Goal: Find specific fact: Find specific fact

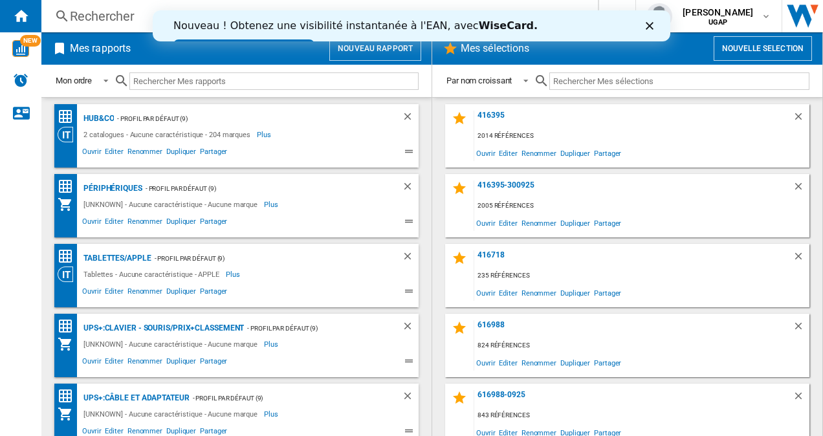
click at [648, 25] on polygon "Fermer" at bounding box center [650, 26] width 8 height 8
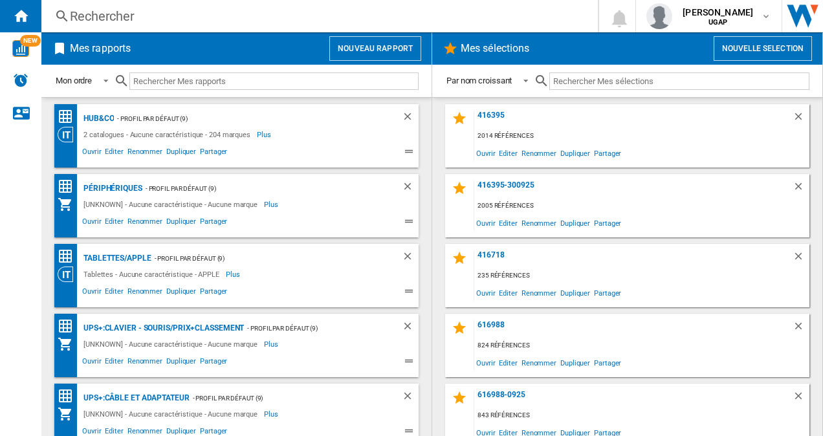
click at [102, 18] on div "Rechercher" at bounding box center [317, 16] width 494 height 18
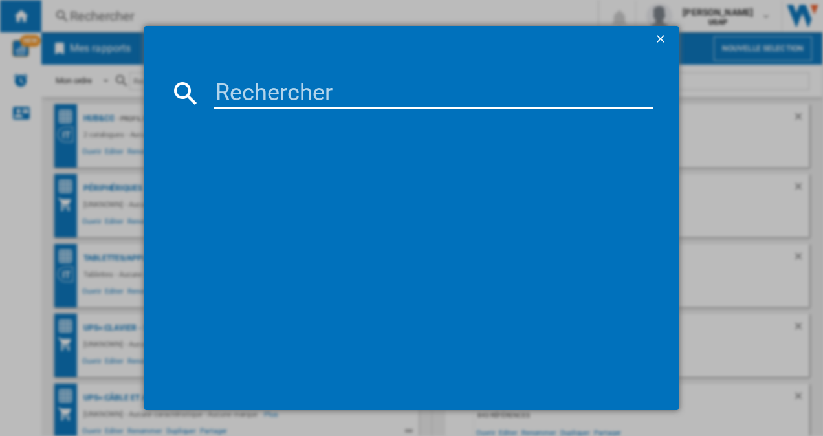
click at [296, 91] on input at bounding box center [433, 93] width 439 height 31
paste input "21L8S02200"
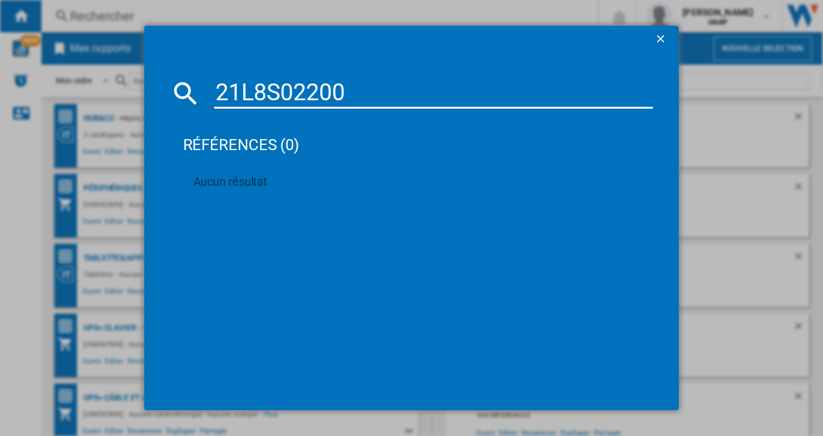
type input "21L8S02200"
click at [665, 40] on ng-md-icon "getI18NText('BUTTONS.CLOSE_DIALOG')" at bounding box center [662, 40] width 16 height 16
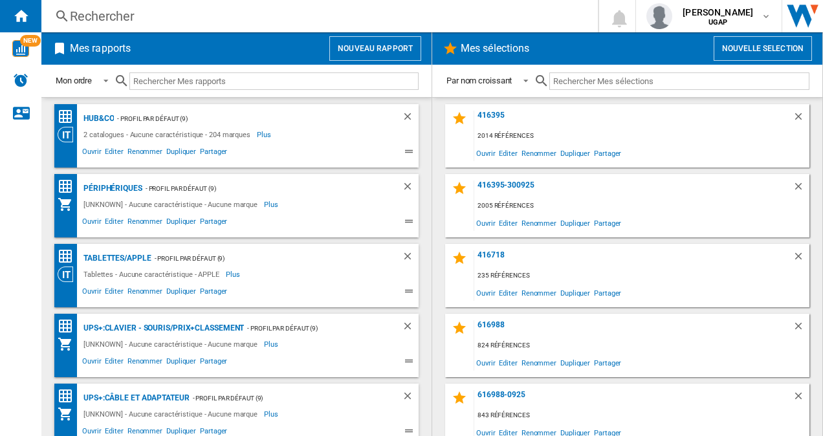
click at [107, 25] on div "Rechercher Rechercher 0 [PERSON_NAME] UGAP UGAP Mes paramètres Se déconnecter" at bounding box center [432, 16] width 782 height 32
click at [118, 16] on div "Rechercher" at bounding box center [317, 16] width 494 height 18
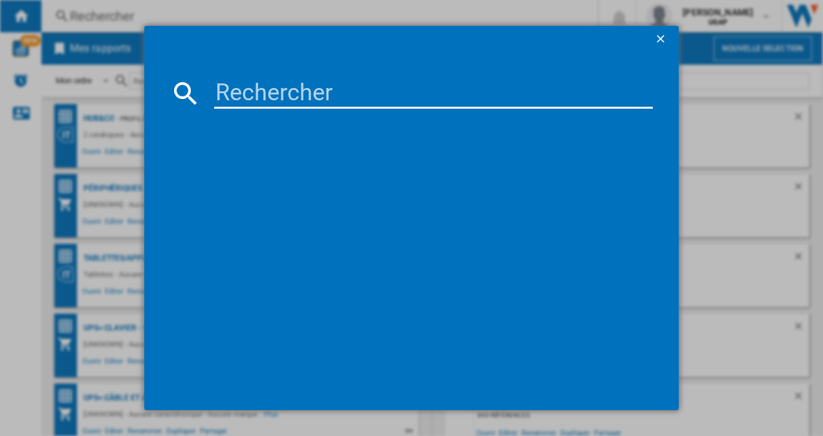
click at [258, 99] on input at bounding box center [433, 93] width 439 height 31
paste input "21L70017FR"
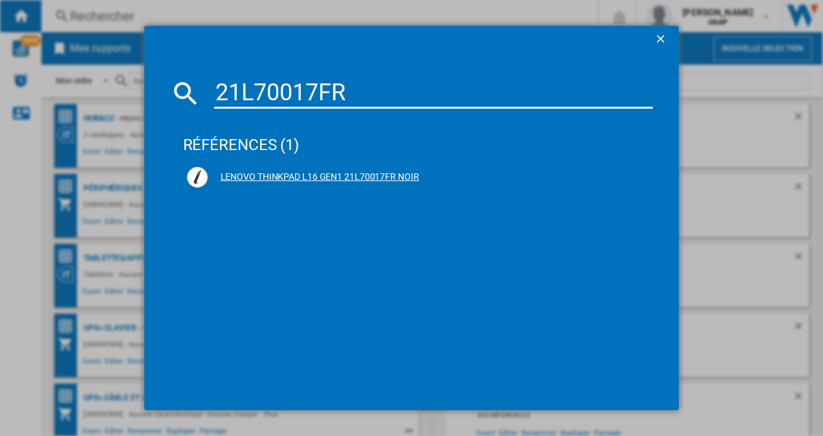
type input "21L70017FR"
click at [634, 177] on ng-md-icon at bounding box center [641, 178] width 16 height 16
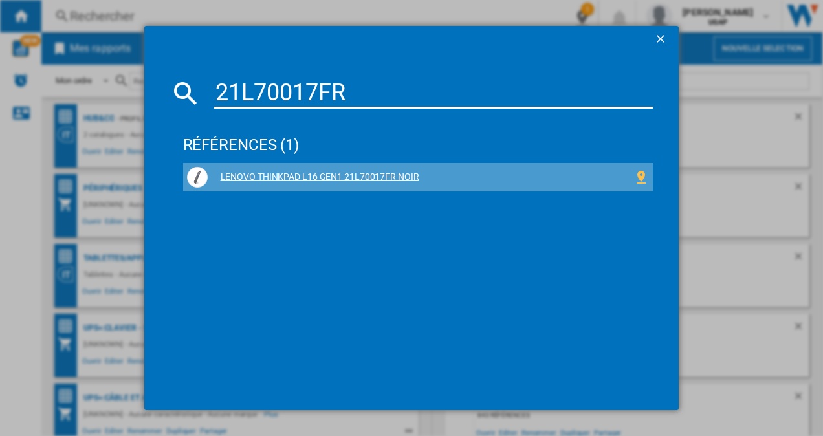
click at [375, 174] on div "LENOVO THINKPAD L16 GEN1 21L70017FR NOIR" at bounding box center [421, 177] width 426 height 13
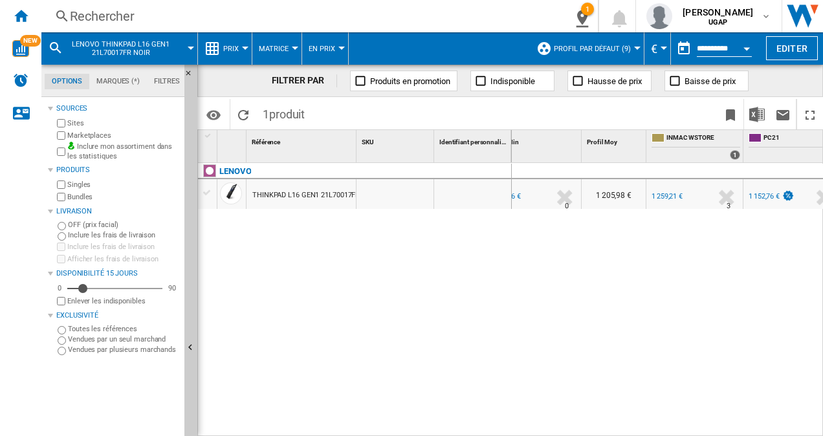
scroll to position [0, 44]
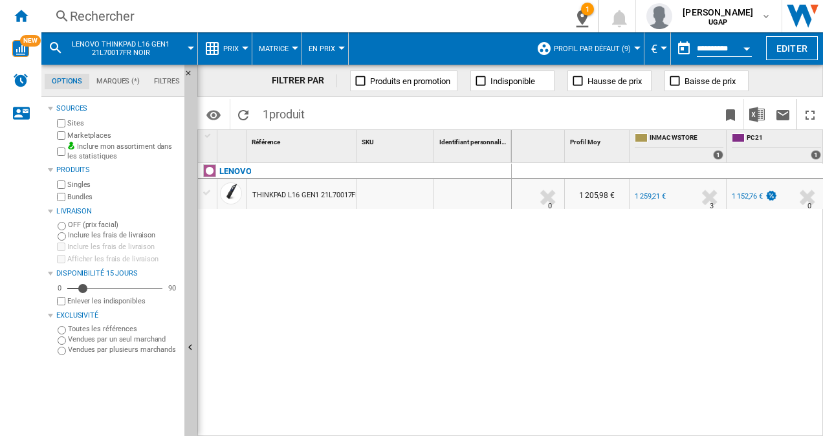
click at [641, 198] on div "1 259,21 €" at bounding box center [650, 196] width 31 height 8
